Goal: Information Seeking & Learning: Find specific fact

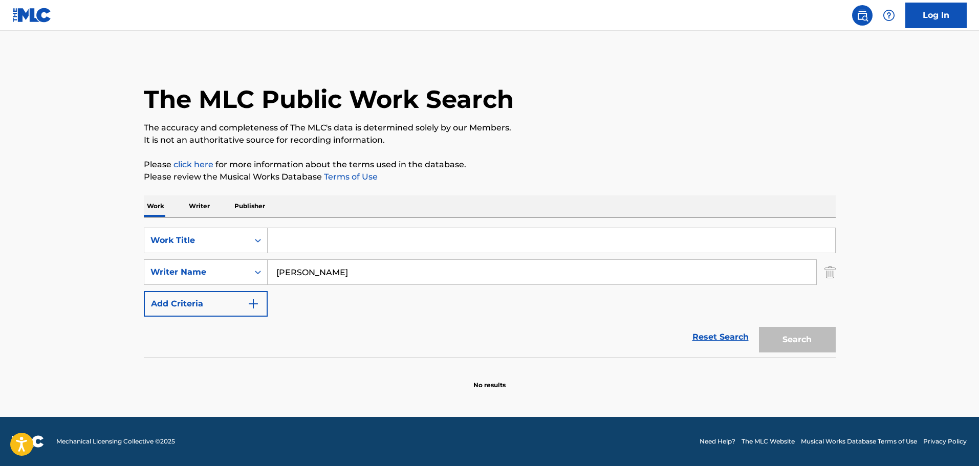
type input "[PERSON_NAME]"
click at [325, 240] on input "Search Form" at bounding box center [552, 240] width 568 height 25
click at [759, 327] on button "Search" at bounding box center [797, 340] width 77 height 26
click at [313, 243] on input "spriggan" at bounding box center [552, 240] width 568 height 25
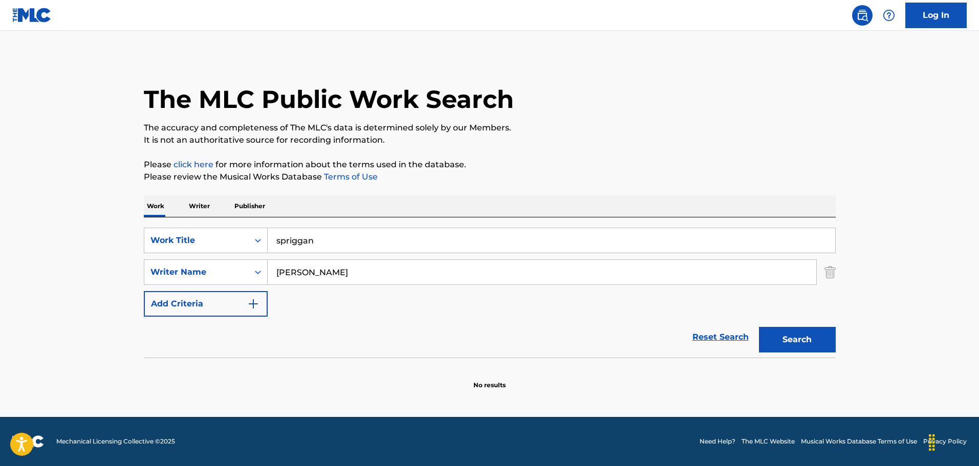
paste input "S"
click at [789, 331] on button "Search" at bounding box center [797, 340] width 77 height 26
click at [299, 236] on input "Spriggan" at bounding box center [552, 240] width 568 height 25
click at [293, 241] on input "Spriggan" at bounding box center [552, 240] width 568 height 25
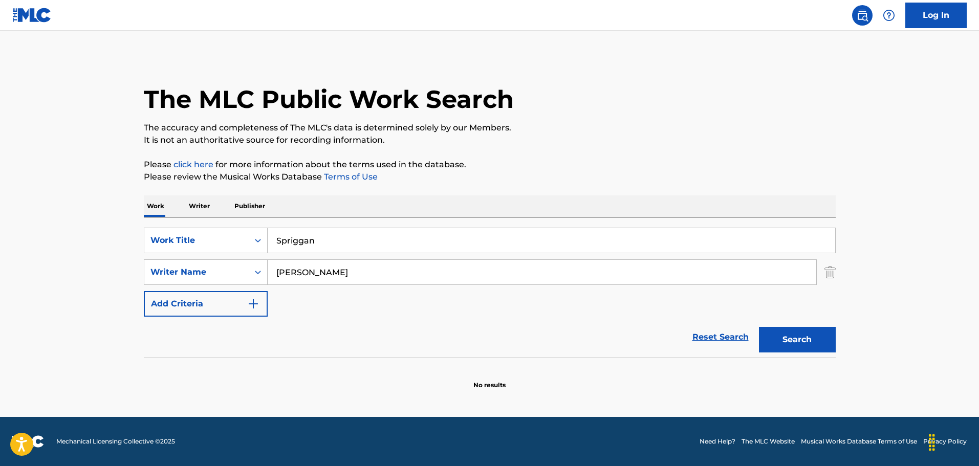
paste input "upuri"
type input "Supurigan"
click at [778, 335] on button "Search" at bounding box center [797, 340] width 77 height 26
click at [339, 264] on input "[PERSON_NAME]" at bounding box center [542, 272] width 549 height 25
click at [327, 272] on input "[PERSON_NAME]" at bounding box center [542, 272] width 549 height 25
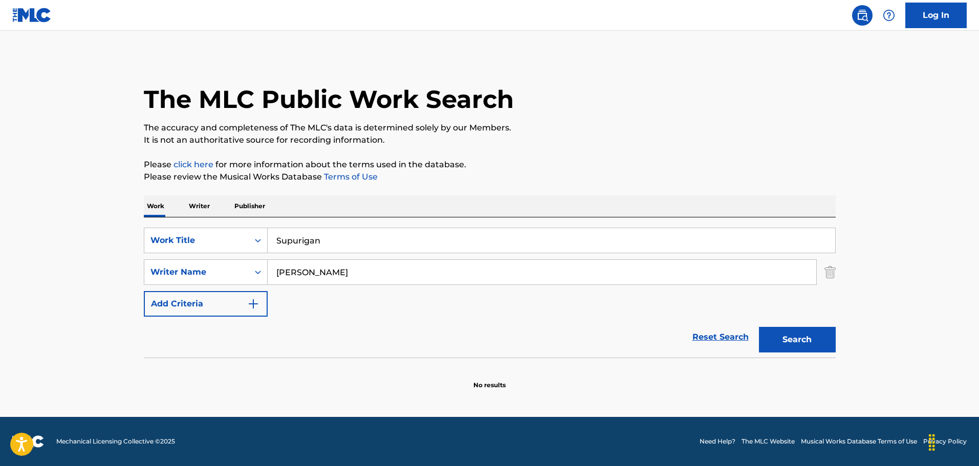
click at [326, 272] on input "[PERSON_NAME]" at bounding box center [542, 272] width 549 height 25
paste input "[PERSON_NAME]"
type input "[PERSON_NAME]"
drag, startPoint x: 276, startPoint y: 265, endPoint x: 294, endPoint y: 248, distance: 23.9
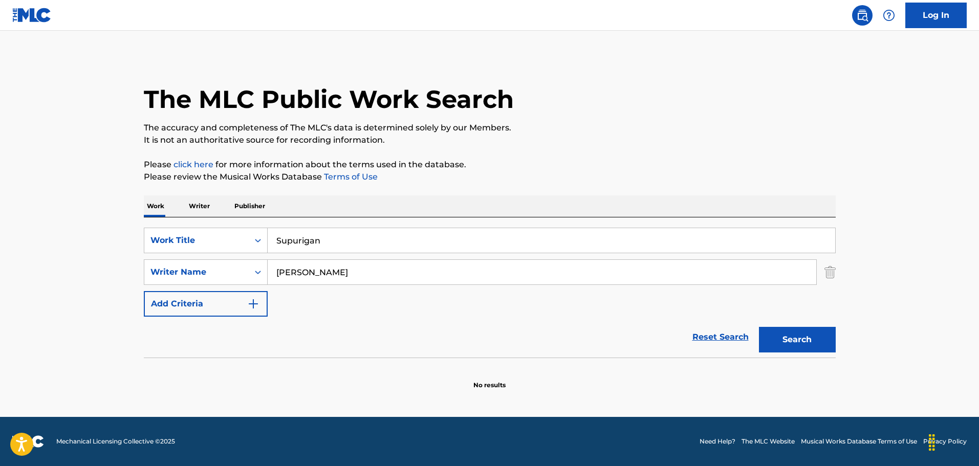
click at [277, 264] on input "[PERSON_NAME]" at bounding box center [542, 272] width 549 height 25
click at [294, 248] on input "Supurigan" at bounding box center [552, 240] width 568 height 25
paste input "Piranha 3DD"
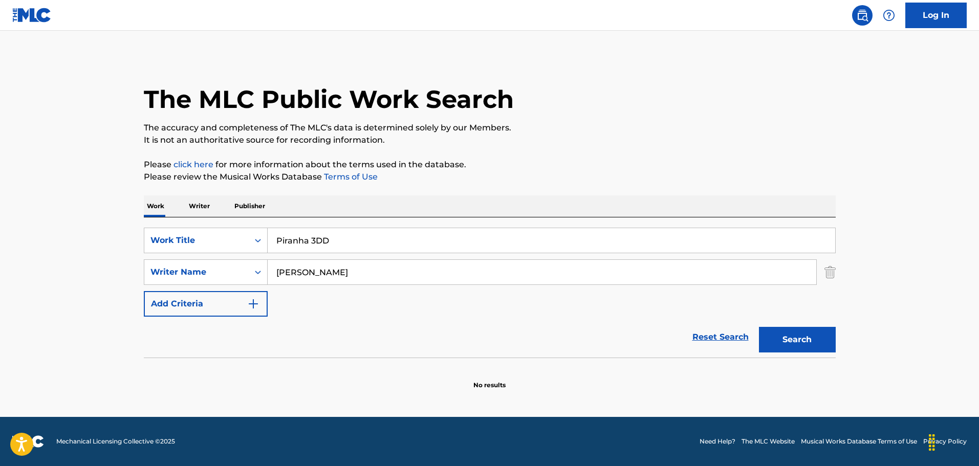
type input "Piranha 3DD"
click at [794, 341] on button "Search" at bounding box center [797, 340] width 77 height 26
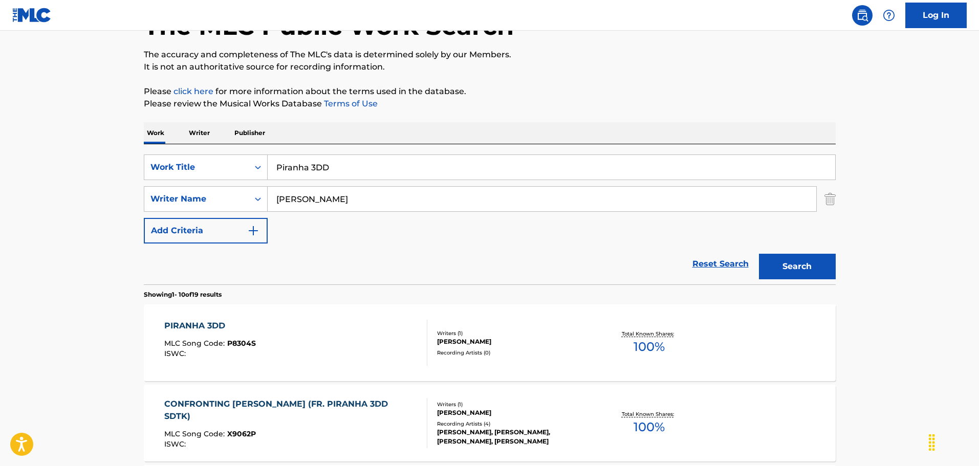
scroll to position [102, 0]
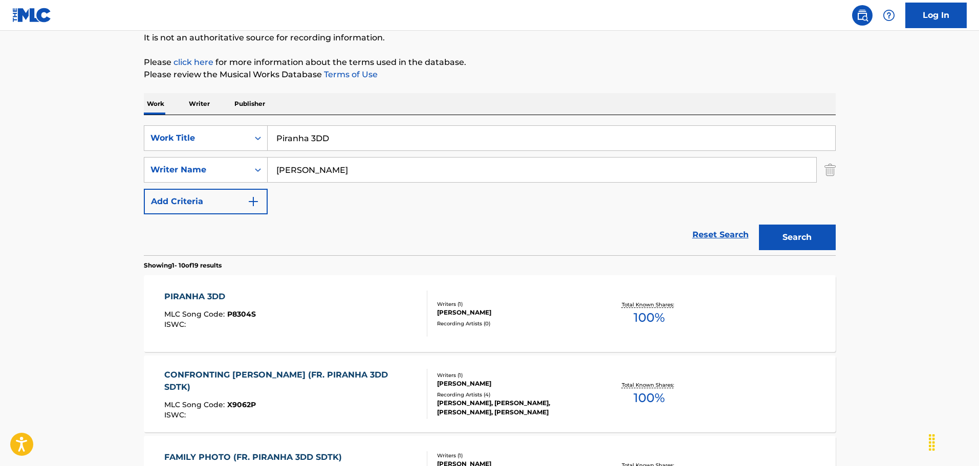
click at [378, 301] on div "PIRANHA 3DD MLC Song Code : P8304S ISWC :" at bounding box center [295, 314] width 263 height 46
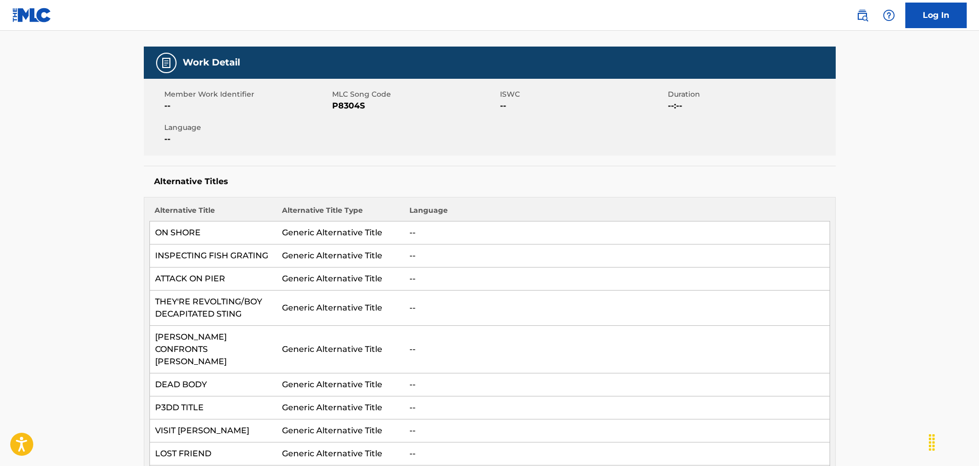
scroll to position [135, 0]
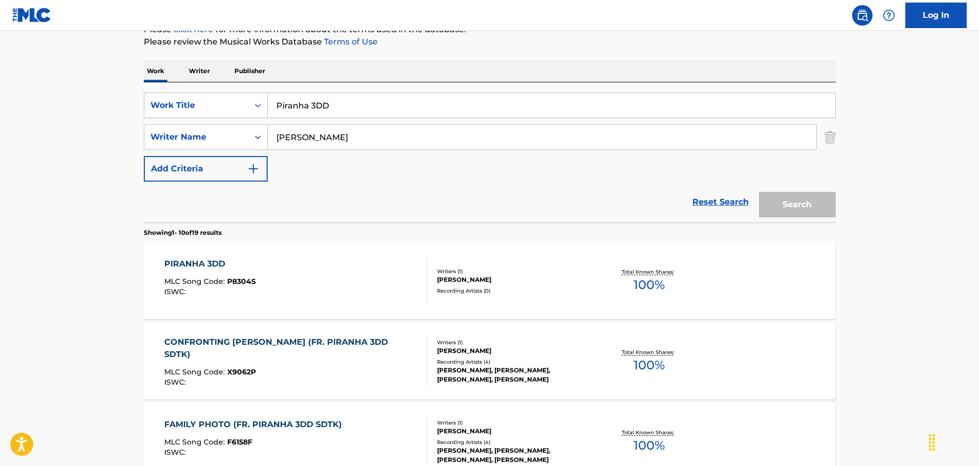
scroll to position [102, 0]
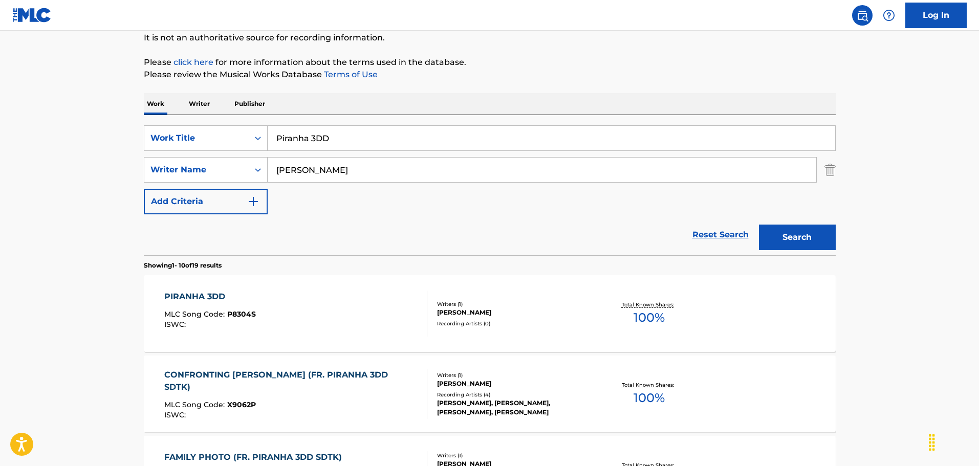
click at [340, 177] on input "[PERSON_NAME]" at bounding box center [542, 170] width 549 height 25
click at [344, 134] on input "Piranha 3DD" at bounding box center [552, 138] width 568 height 25
type input "Piranha 3D"
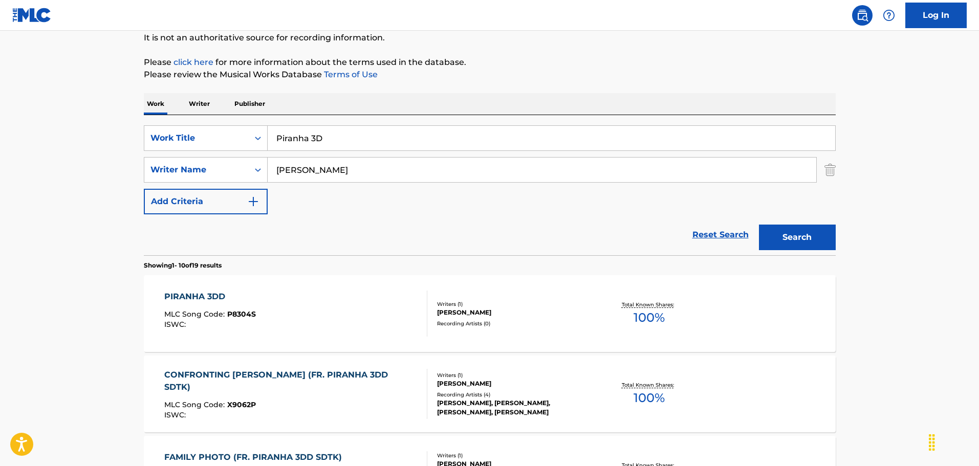
click at [352, 161] on input "[PERSON_NAME]" at bounding box center [542, 170] width 549 height 25
paste input "[PERSON_NAME]"
type input "[PERSON_NAME]"
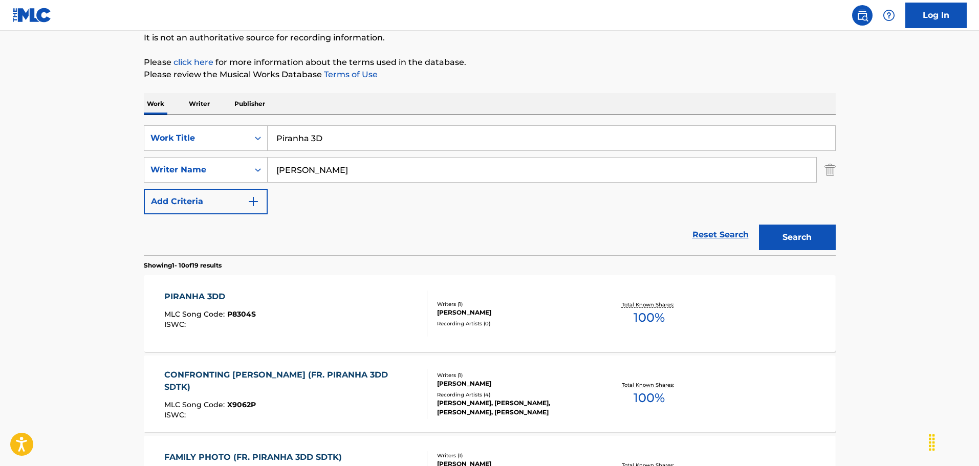
click at [797, 240] on button "Search" at bounding box center [797, 238] width 77 height 26
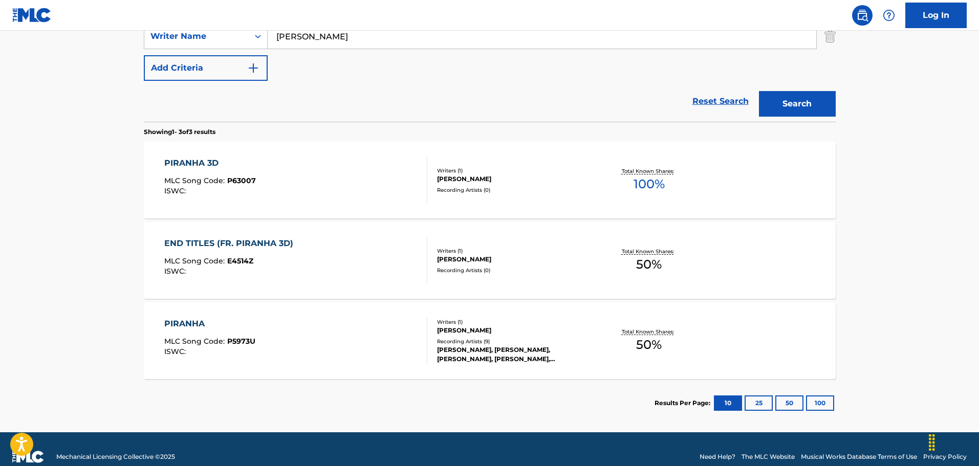
scroll to position [251, 0]
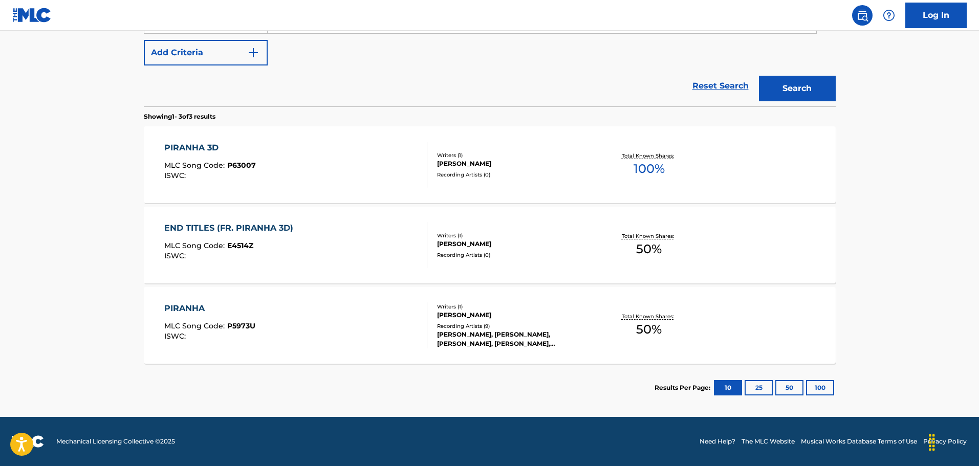
click at [343, 157] on div "PIRANHA 3D MLC Song Code : P63007 ISWC :" at bounding box center [295, 165] width 263 height 46
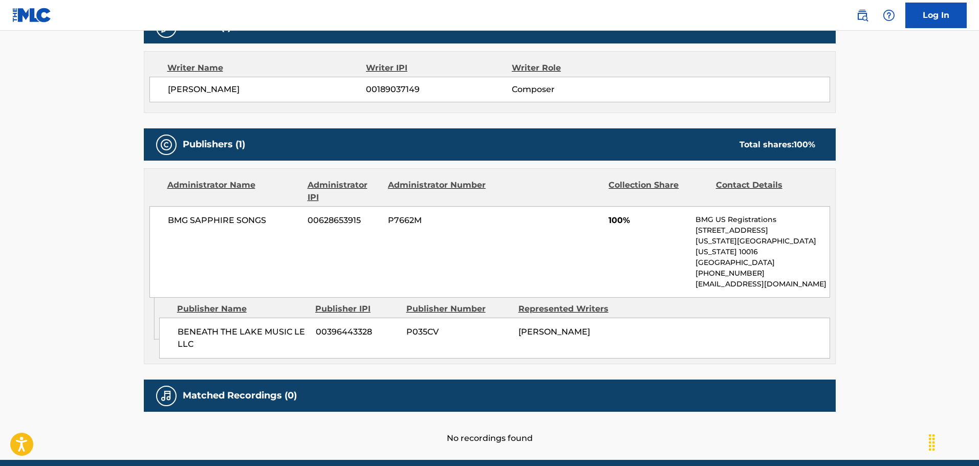
scroll to position [381, 0]
